Goal: Transaction & Acquisition: Obtain resource

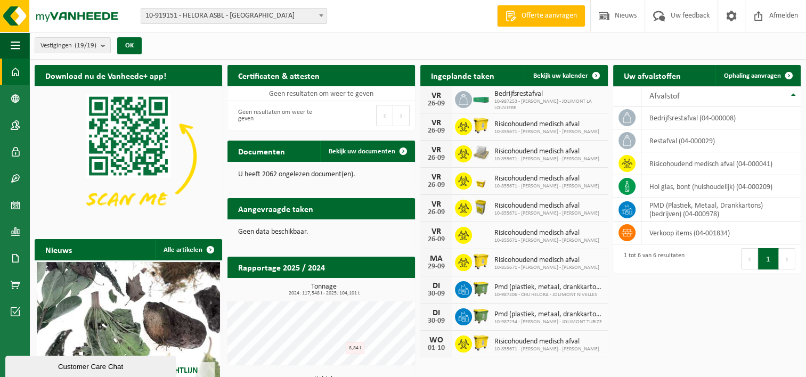
click at [133, 134] on img at bounding box center [128, 156] width 187 height 141
click at [319, 15] on b at bounding box center [321, 15] width 4 height 3
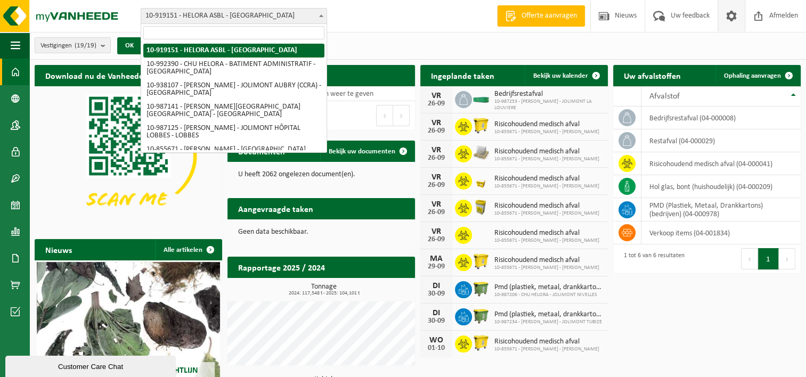
click at [735, 17] on span at bounding box center [731, 15] width 16 height 31
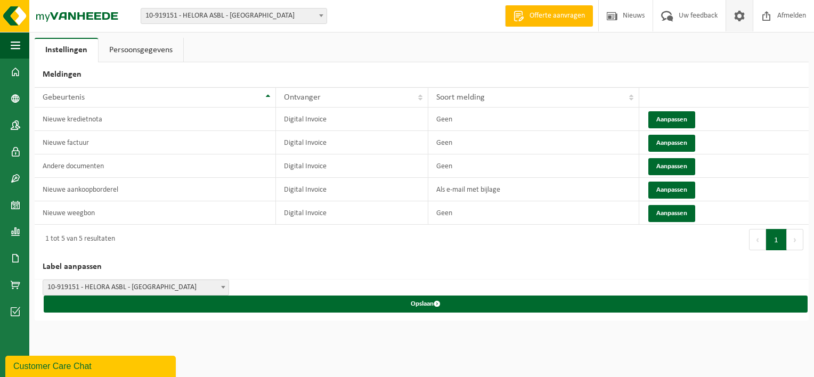
click at [140, 47] on link "Persoonsgegevens" at bounding box center [141, 50] width 85 height 24
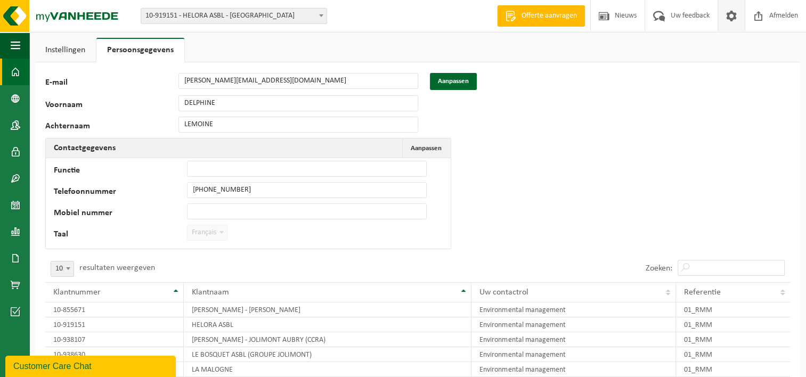
click at [17, 70] on span at bounding box center [16, 72] width 10 height 27
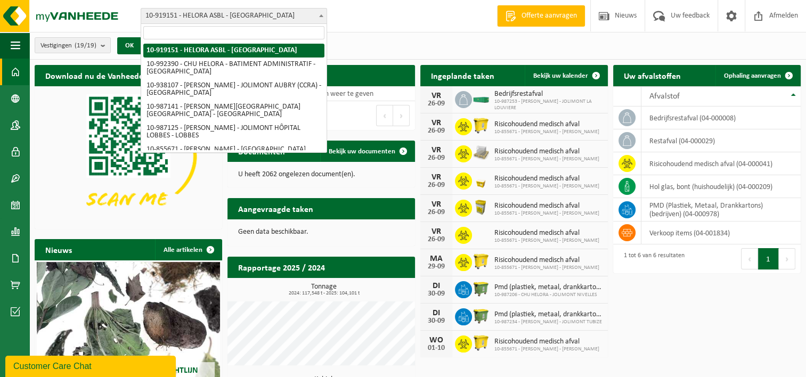
click at [218, 15] on span "10-919151 - HELORA ASBL - [GEOGRAPHIC_DATA]" at bounding box center [233, 16] width 185 height 15
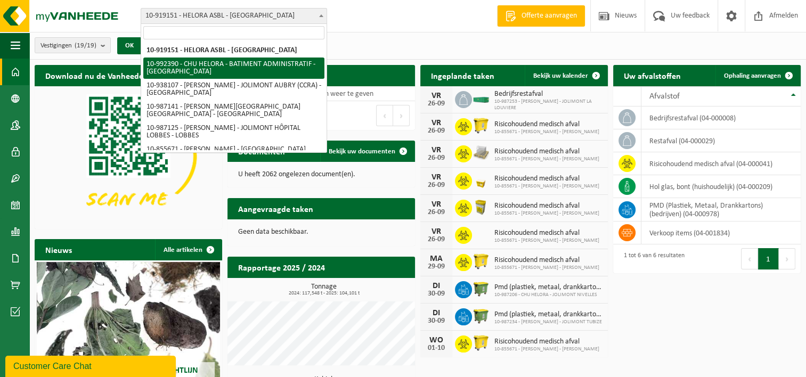
click at [360, 20] on div "Vestiging: 10-919151 - HELORA ASBL - MONS 10-992390 - CHU HELORA - BATIMENT ADM…" at bounding box center [403, 16] width 806 height 32
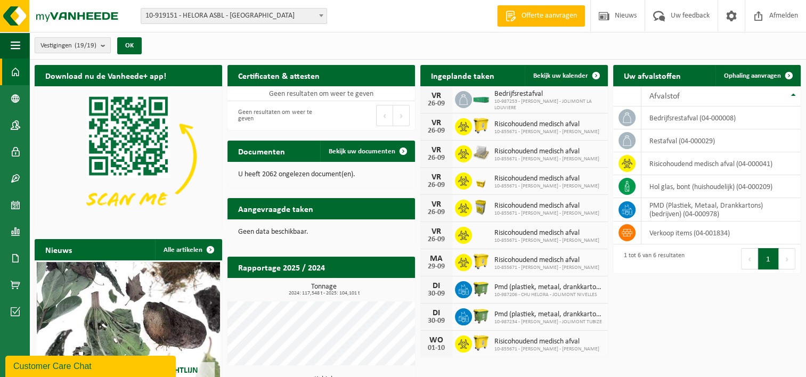
click at [93, 42] on count "(19/19)" at bounding box center [86, 45] width 22 height 7
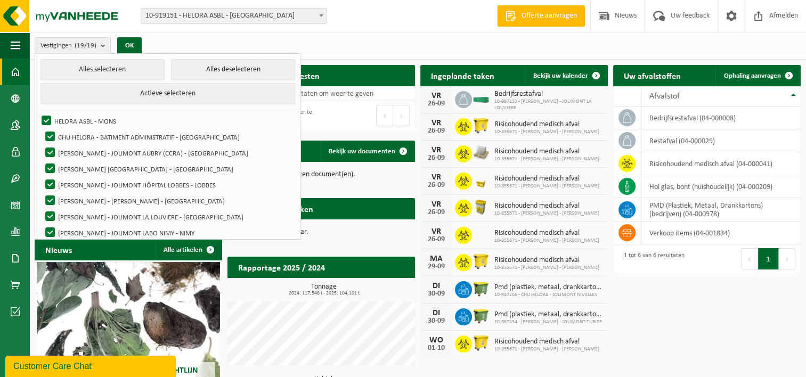
click at [386, 44] on div "Vestigingen (19/19) Alles selecteren Alles deselecteren Actieve selecteren HELO…" at bounding box center [417, 46] width 776 height 28
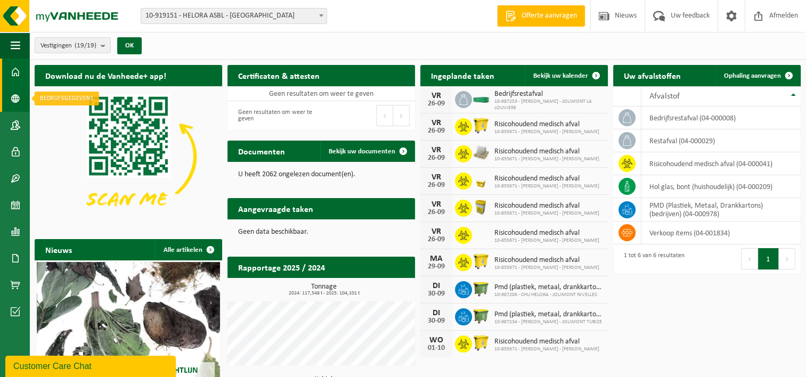
click at [21, 96] on link "Bedrijfsgegevens" at bounding box center [14, 98] width 29 height 27
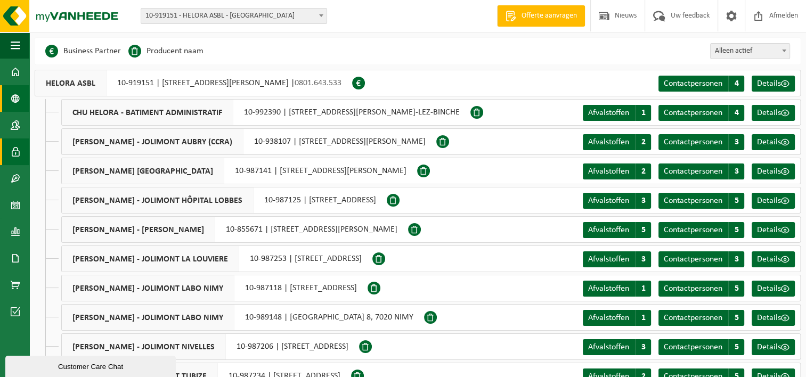
click at [18, 155] on span at bounding box center [16, 151] width 10 height 27
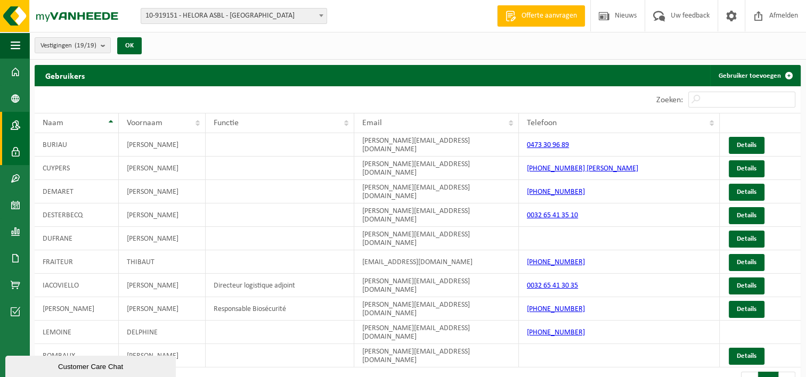
click at [14, 132] on span at bounding box center [16, 125] width 10 height 27
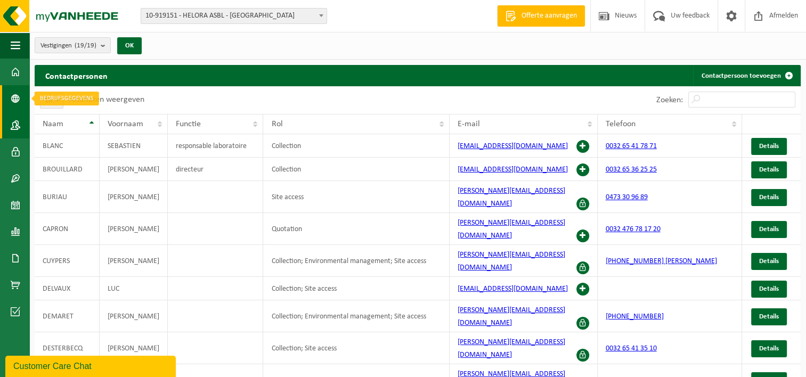
click at [19, 104] on span at bounding box center [16, 98] width 10 height 27
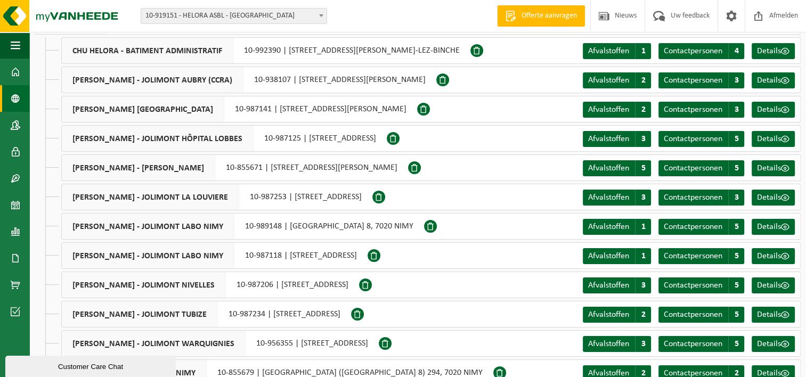
scroll to position [43, 0]
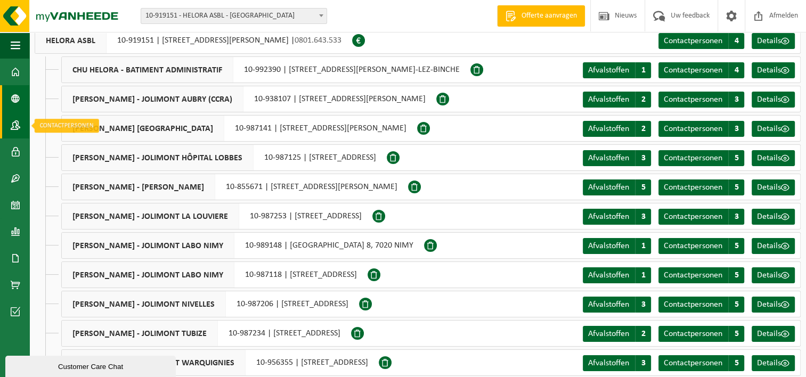
click at [19, 129] on span at bounding box center [16, 125] width 10 height 27
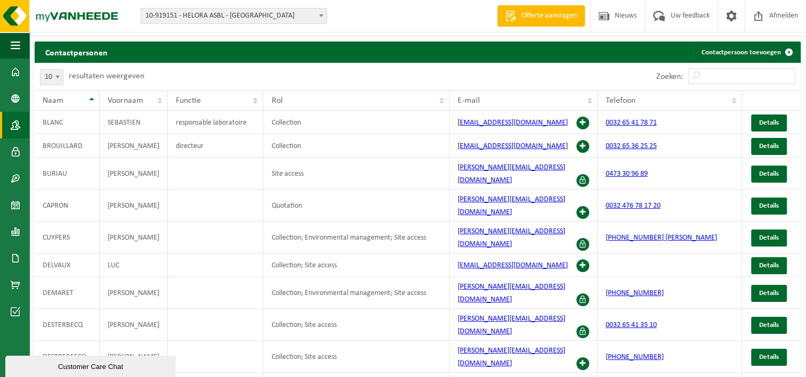
scroll to position [25, 0]
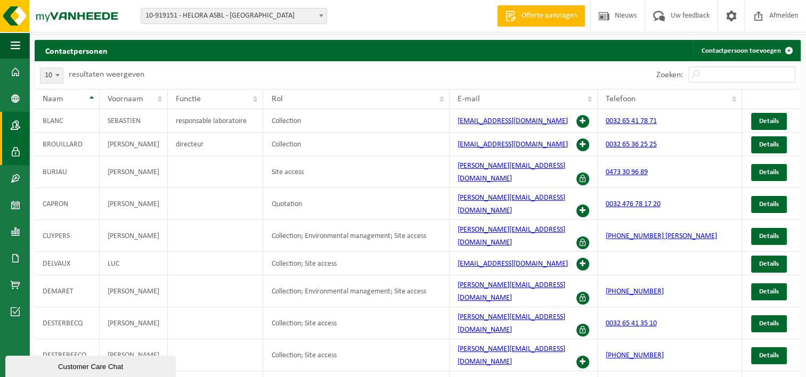
click at [13, 152] on span at bounding box center [16, 151] width 10 height 27
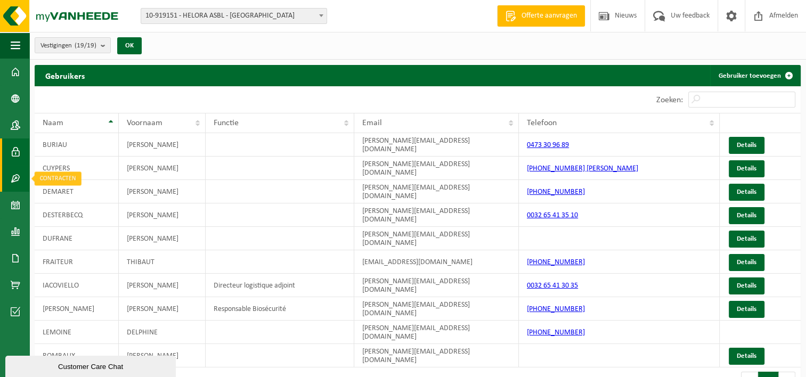
click at [15, 183] on span at bounding box center [16, 178] width 10 height 27
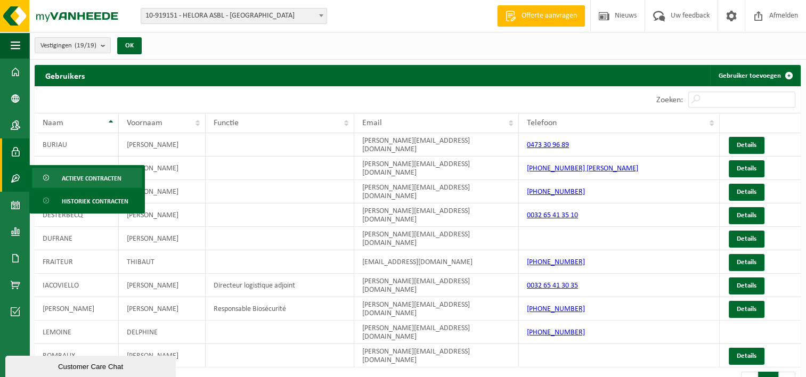
click at [78, 181] on span "Actieve contracten" at bounding box center [92, 178] width 60 height 20
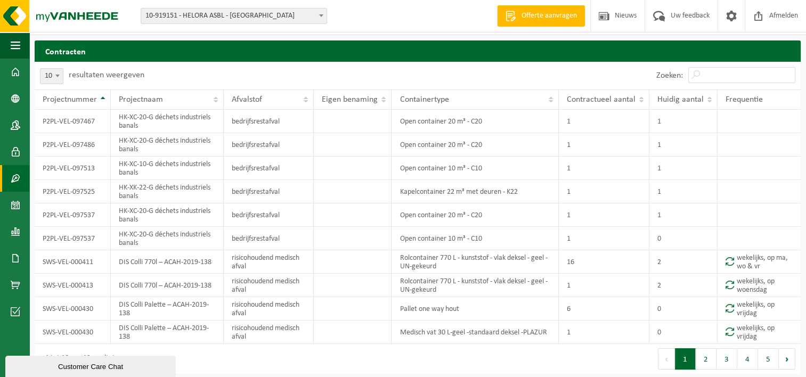
scroll to position [25, 0]
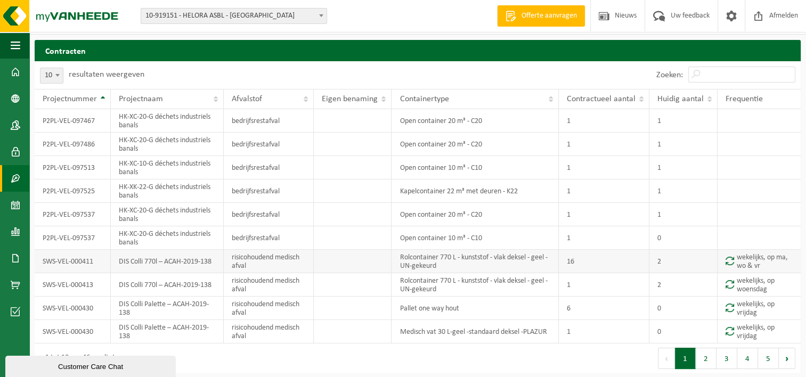
click at [70, 262] on td "SWS-VEL-000411" at bounding box center [73, 261] width 76 height 23
click at [268, 269] on td "risicohoudend medisch afval" at bounding box center [269, 261] width 91 height 23
click at [381, 275] on td at bounding box center [353, 284] width 78 height 23
click at [579, 265] on td "16" at bounding box center [604, 261] width 91 height 23
click at [677, 264] on td "2" at bounding box center [683, 261] width 68 height 23
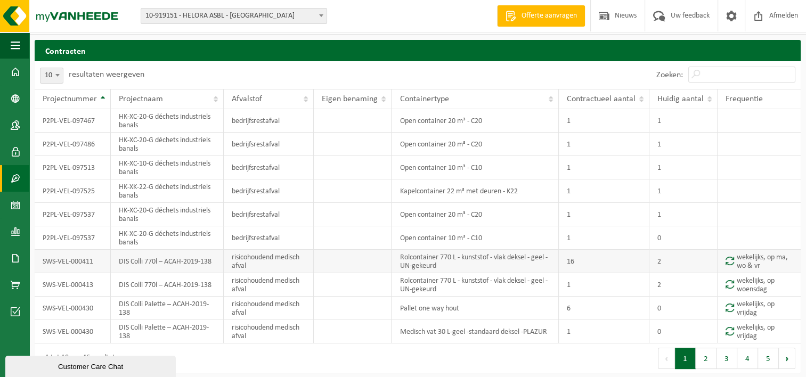
click at [677, 264] on td "2" at bounding box center [683, 261] width 68 height 23
click at [17, 207] on span at bounding box center [16, 205] width 10 height 27
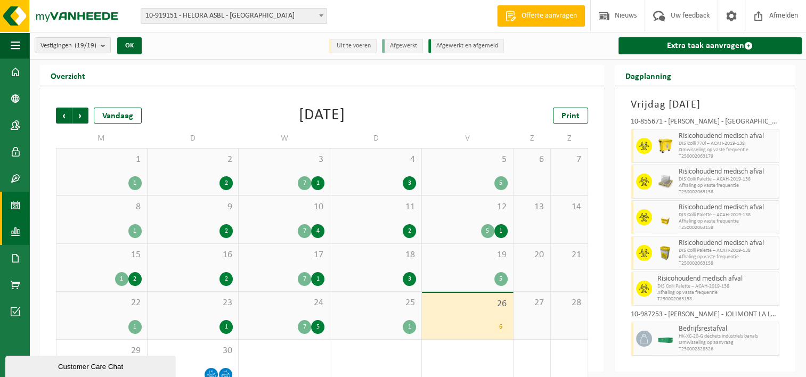
click at [13, 231] on span at bounding box center [16, 231] width 10 height 27
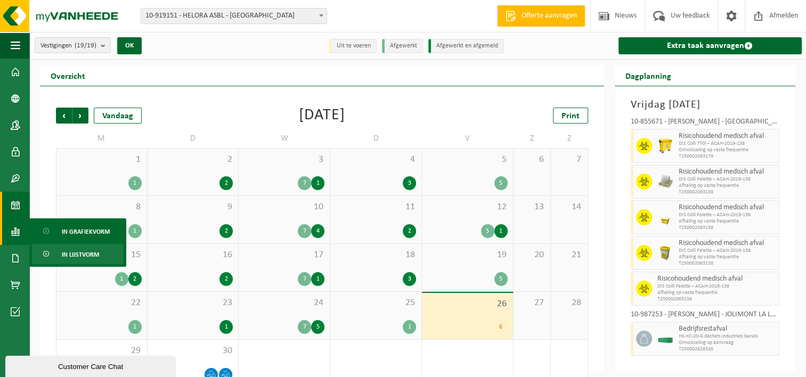
click at [76, 256] on span "In lijstvorm" at bounding box center [80, 254] width 37 height 20
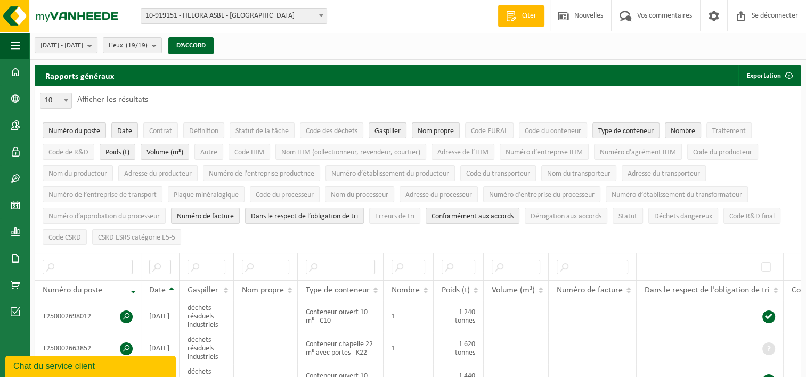
click at [97, 46] on b "submit" at bounding box center [92, 45] width 10 height 15
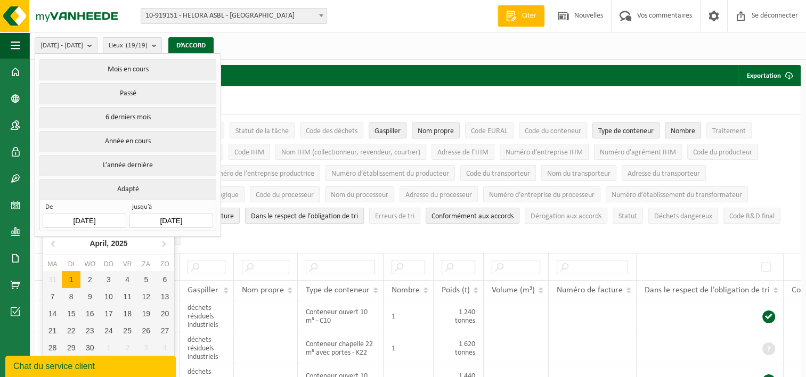
click at [113, 220] on input "2025-04-01" at bounding box center [84, 221] width 83 height 14
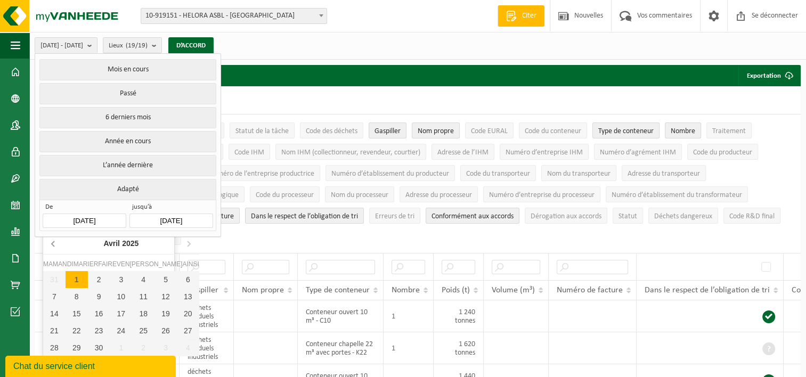
click at [54, 247] on icon at bounding box center [53, 243] width 17 height 17
click at [54, 246] on icon at bounding box center [53, 243] width 3 height 5
click at [92, 279] on div "1" at bounding box center [99, 279] width 22 height 17
type input "2025-01-01"
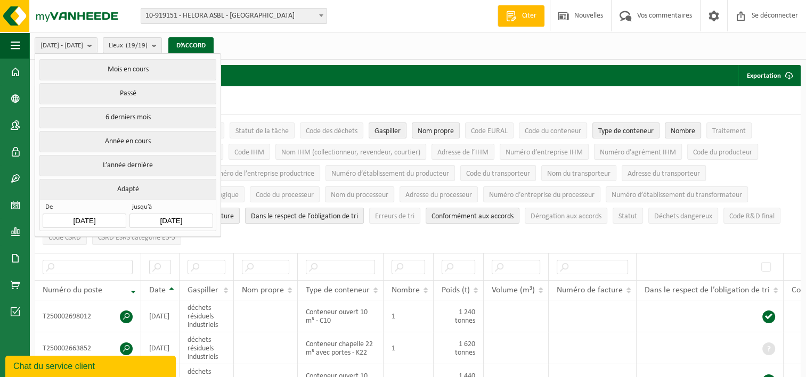
click at [200, 220] on input "2025-09-26" at bounding box center [170, 221] width 83 height 14
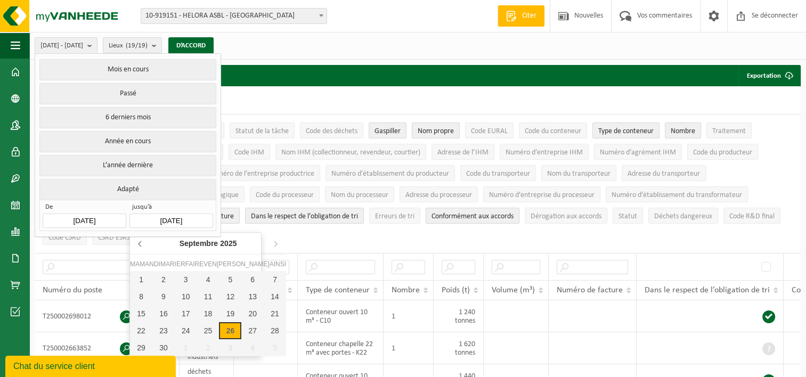
click at [143, 244] on icon at bounding box center [140, 243] width 17 height 17
click at [264, 347] on div "31" at bounding box center [275, 347] width 22 height 17
type input "2025-08-31"
type input "2025-01-01"
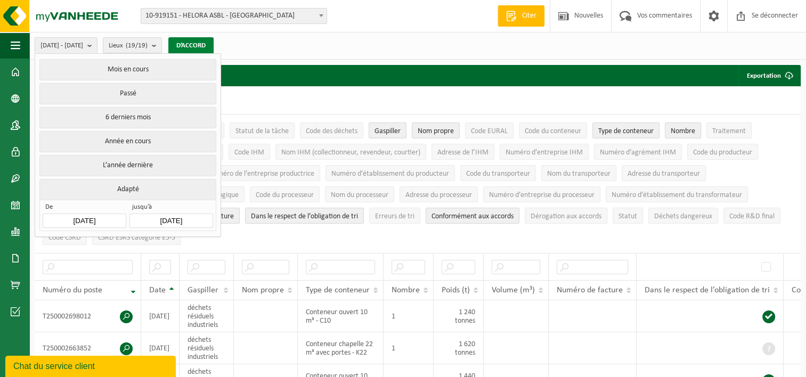
click at [214, 48] on button "D’ACCORD" at bounding box center [190, 45] width 45 height 17
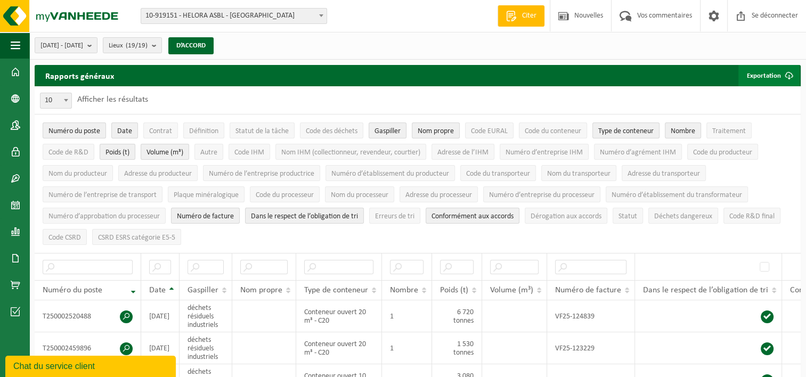
click at [770, 73] on font "Exportation" at bounding box center [764, 75] width 34 height 7
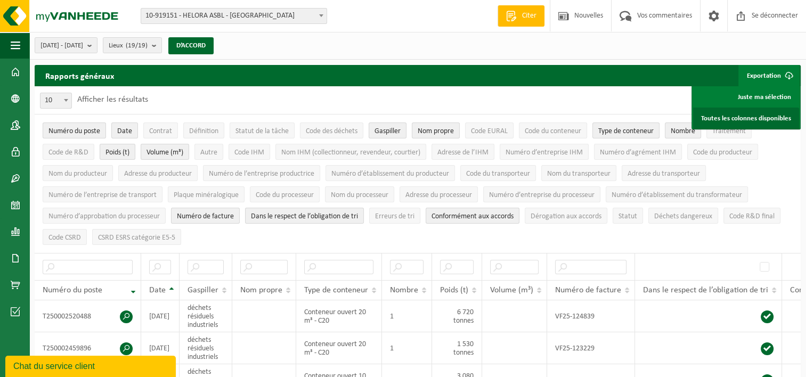
click at [725, 118] on link "Toutes les colonnes disponibles" at bounding box center [746, 118] width 106 height 21
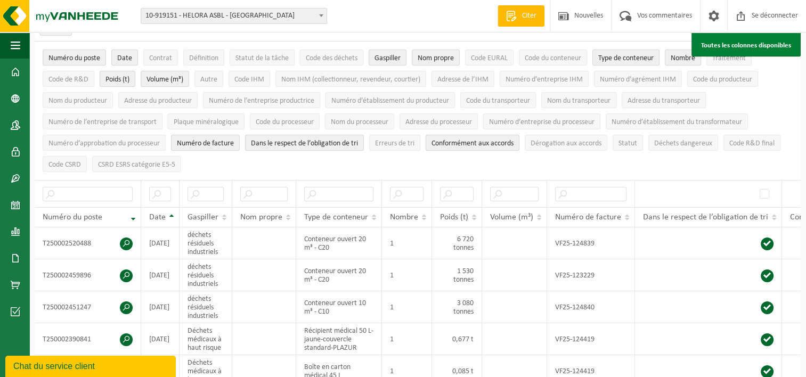
scroll to position [66, 0]
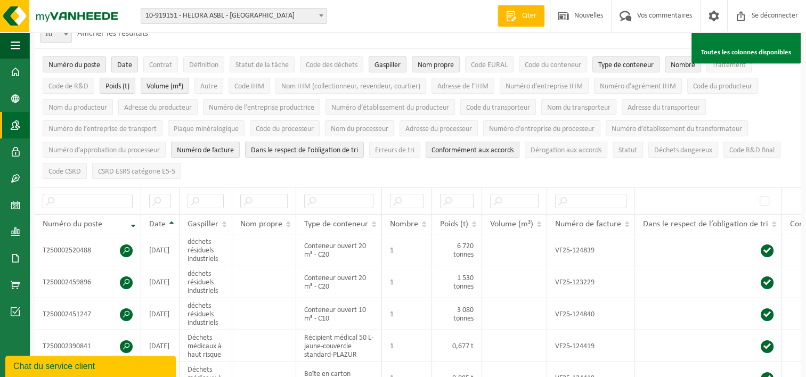
click at [15, 126] on span at bounding box center [16, 125] width 10 height 27
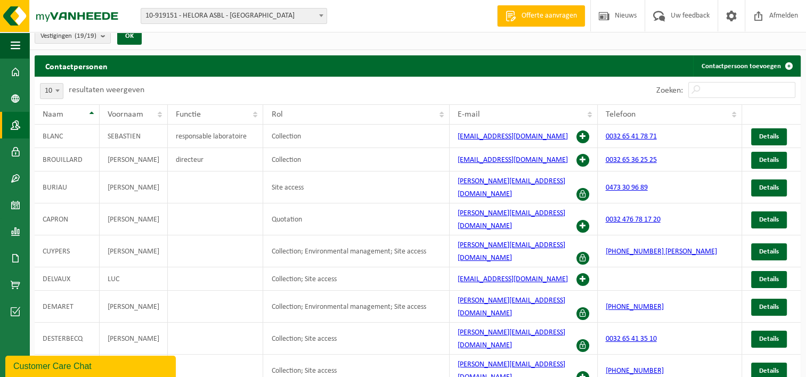
scroll to position [25, 0]
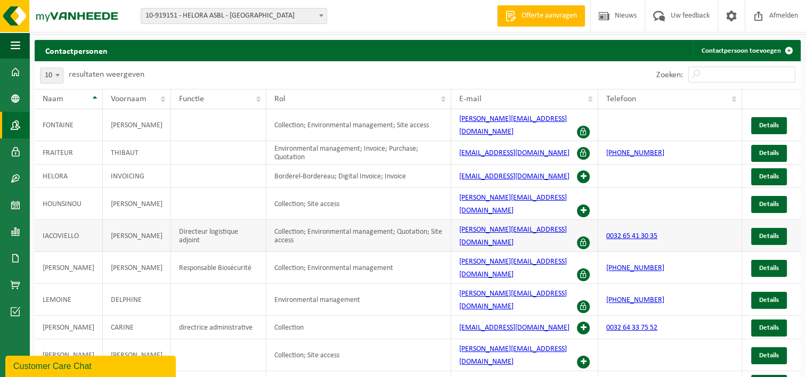
click at [579, 236] on span at bounding box center [583, 242] width 13 height 13
click at [580, 300] on span at bounding box center [583, 306] width 13 height 13
